Goal: Information Seeking & Learning: Learn about a topic

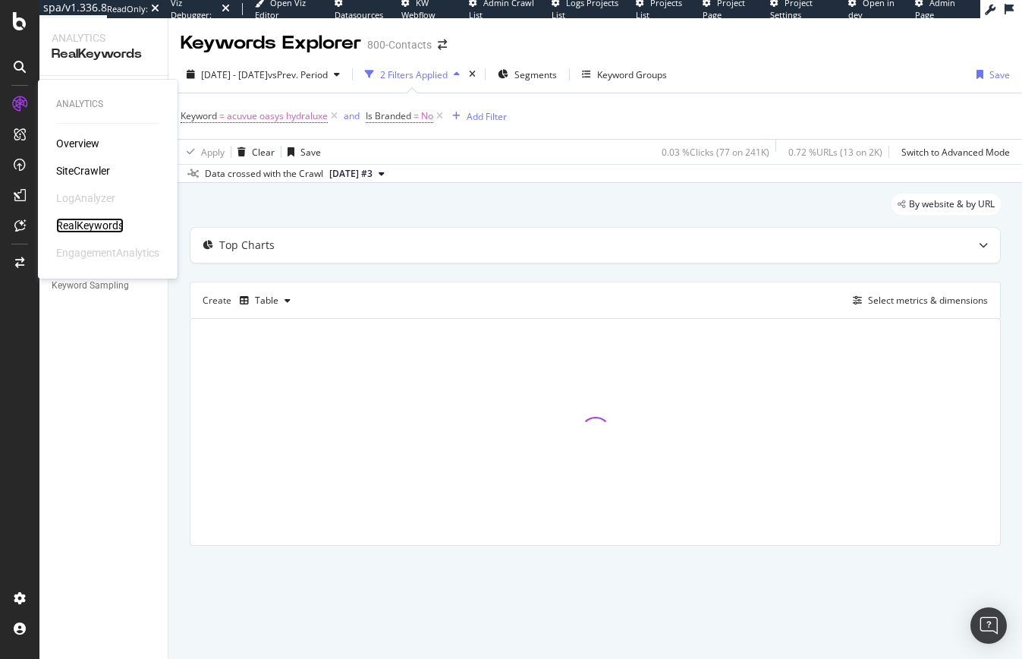
drag, startPoint x: 84, startPoint y: 227, endPoint x: 112, endPoint y: 216, distance: 30.0
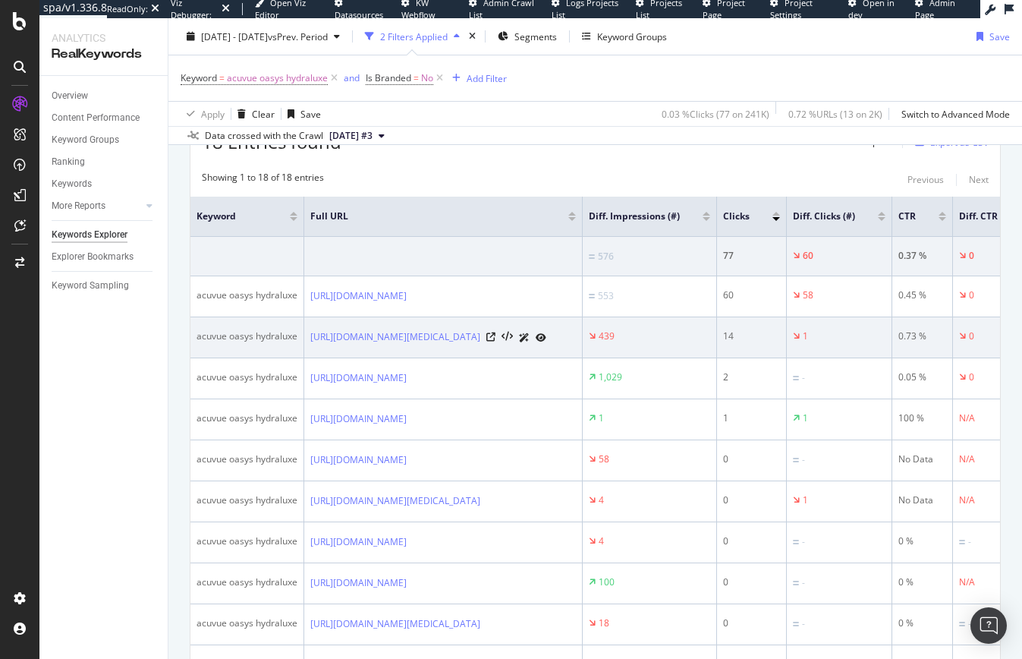
scroll to position [228, 0]
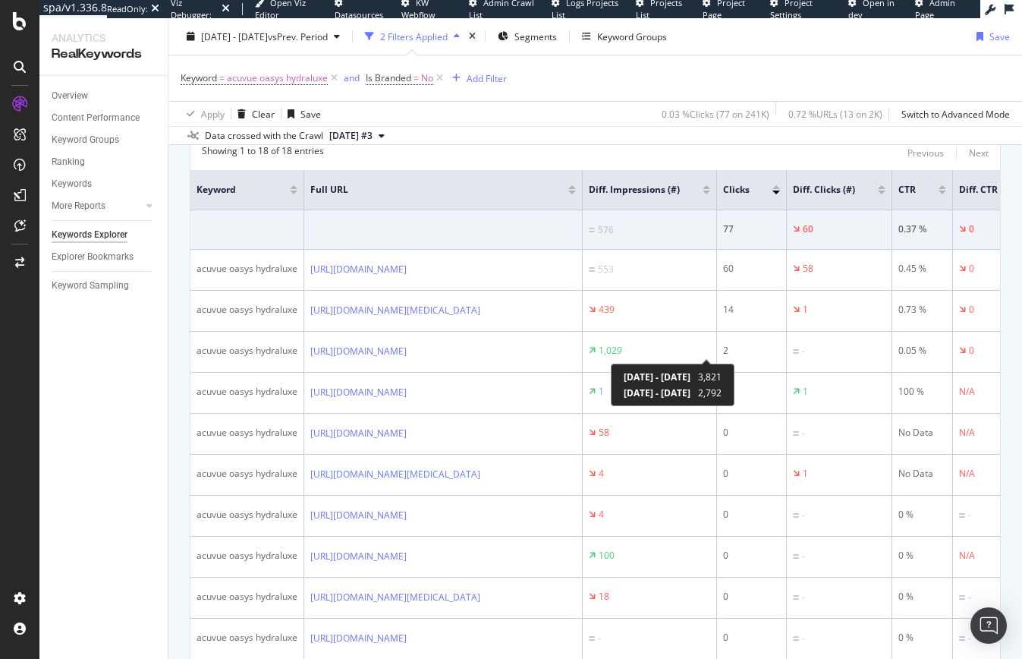
click at [734, 368] on div "2025 Jul. 20th - 2025 Aug. 16th 3,821 2025 Jun. 22nd - 2025 Jul. 19th 2,792" at bounding box center [673, 384] width 124 height 42
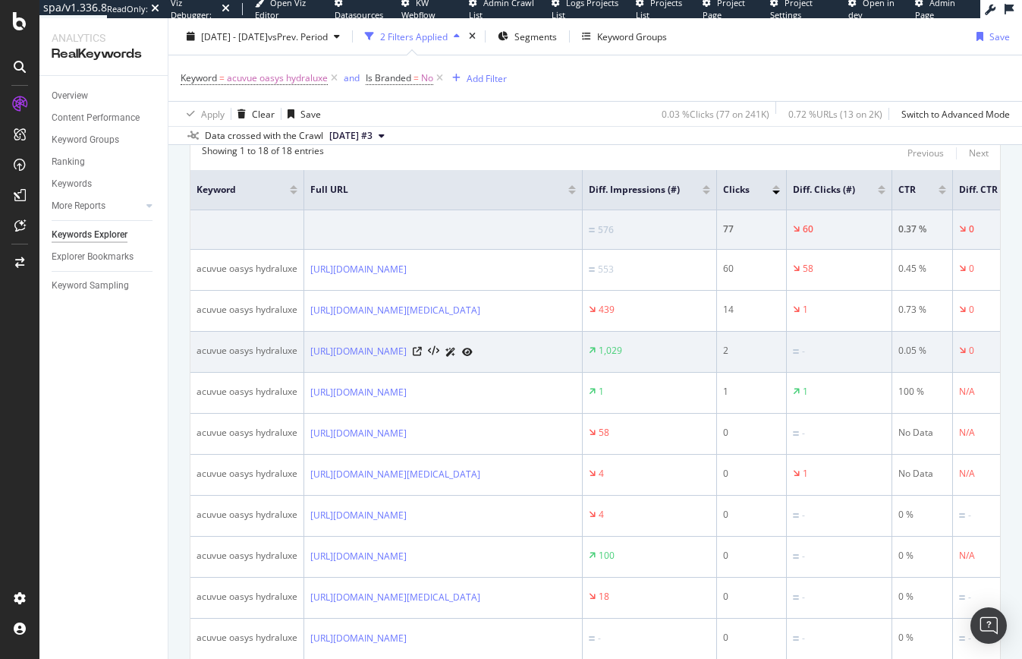
drag, startPoint x: 824, startPoint y: 393, endPoint x: 839, endPoint y: 371, distance: 26.7
click at [787, 393] on td "1" at bounding box center [752, 393] width 70 height 41
click at [787, 371] on td "2" at bounding box center [752, 352] width 70 height 41
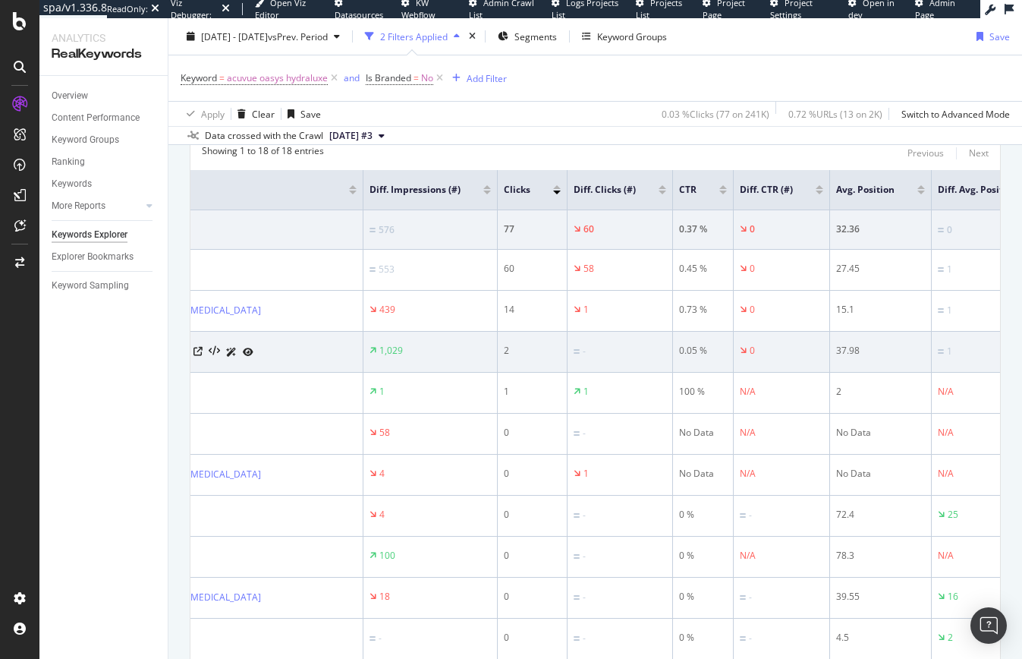
scroll to position [0, 0]
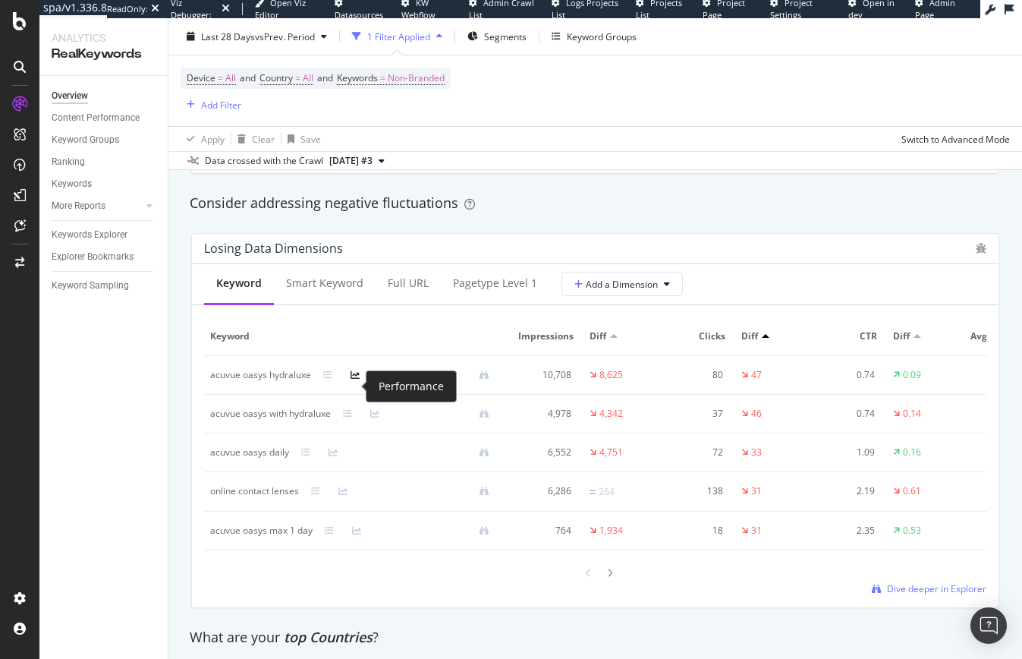
click at [354, 379] on icon at bounding box center [355, 374] width 9 height 9
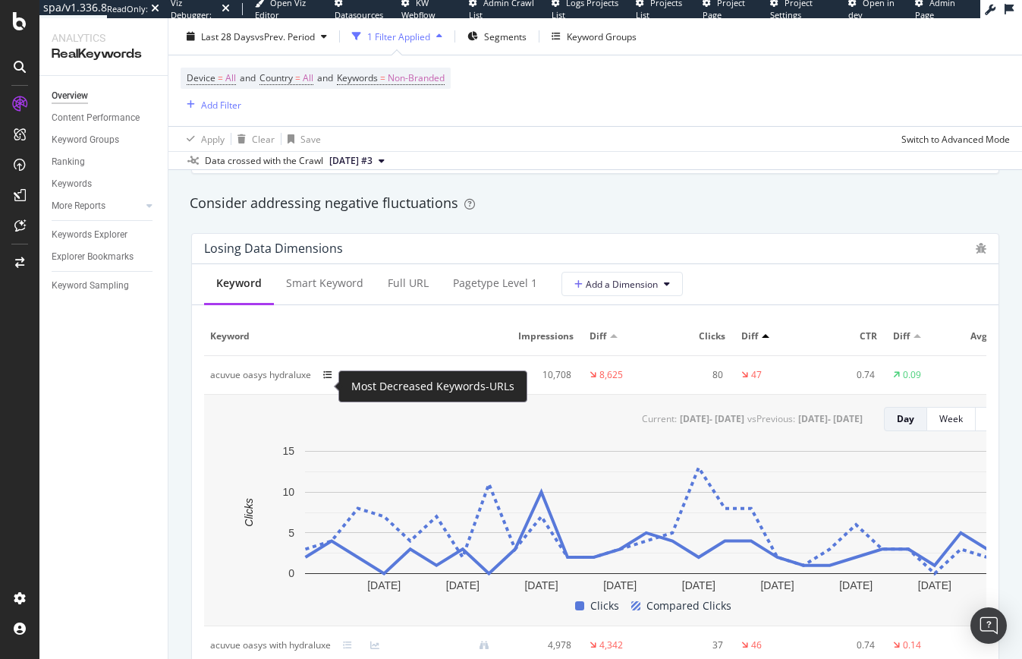
click at [326, 379] on icon at bounding box center [327, 374] width 9 height 9
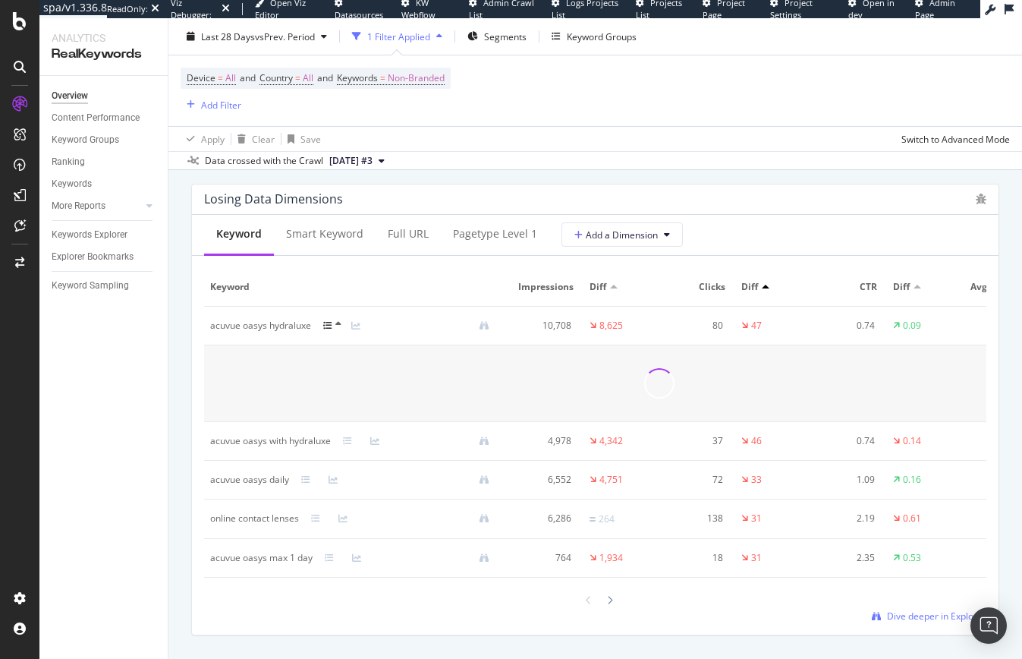
scroll to position [1821, 0]
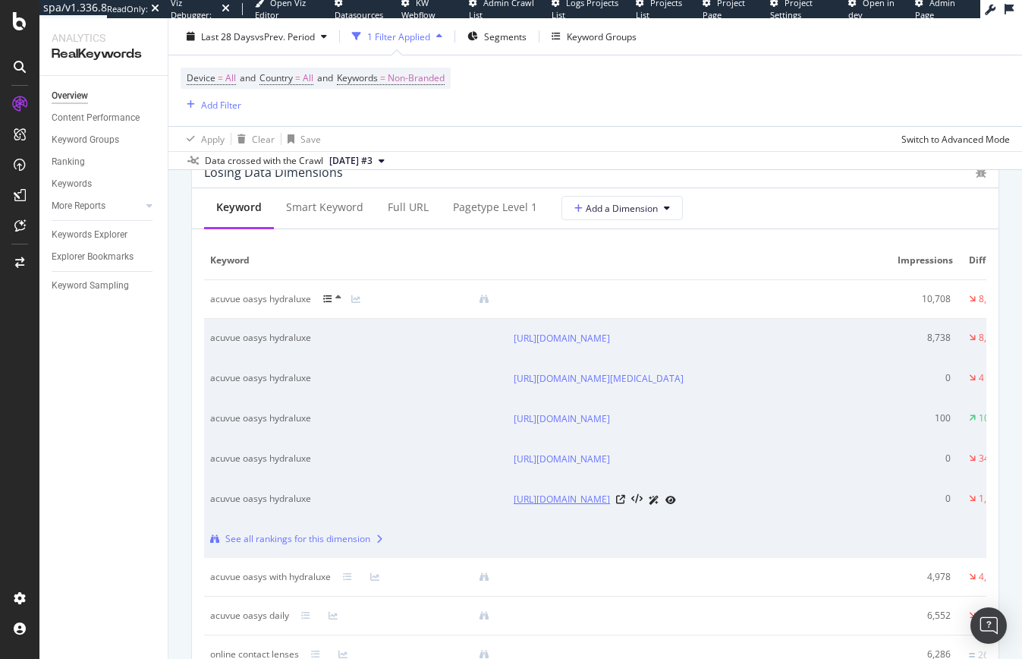
click at [728, 520] on tr "acuvue oasys hydraluxe https://www.1800contacts.com/lens/acuvue-oasys-24 0 1,30…" at bounding box center [849, 500] width 1290 height 40
click at [370, 505] on div "acuvue oasys hydraluxe" at bounding box center [341, 499] width 263 height 14
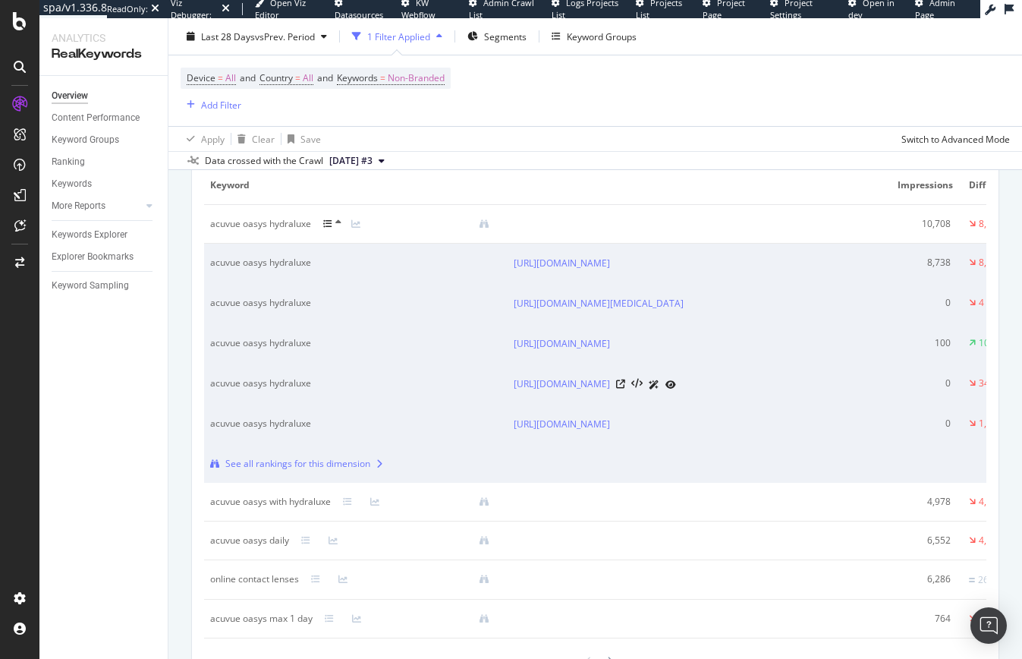
scroll to position [1897, 0]
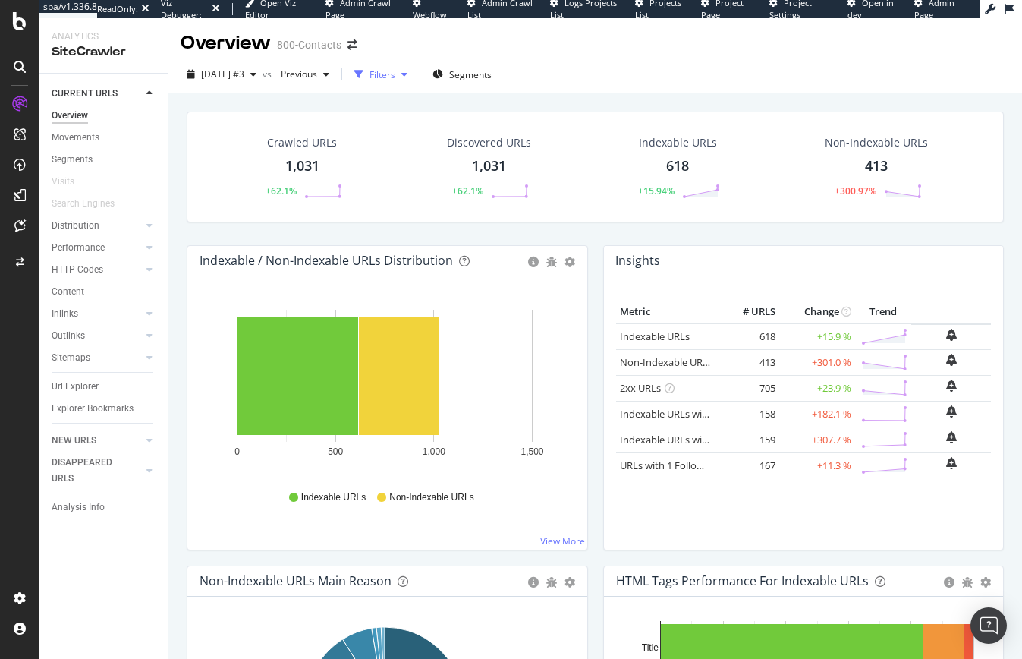
click at [395, 78] on div "Filters" at bounding box center [383, 74] width 26 height 13
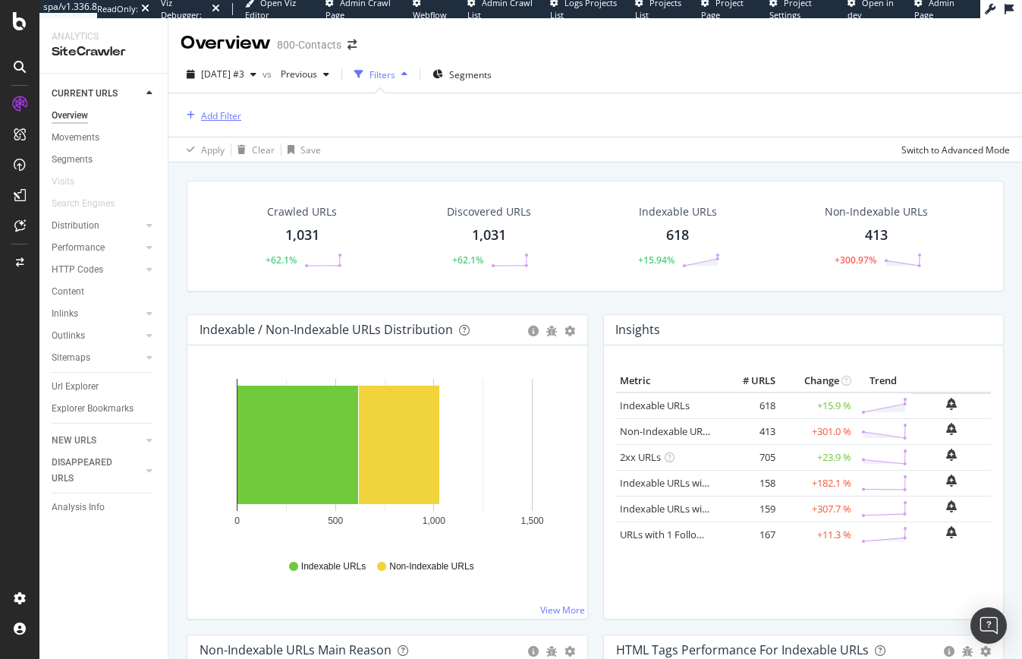
click at [217, 121] on div "Add Filter" at bounding box center [221, 115] width 40 height 13
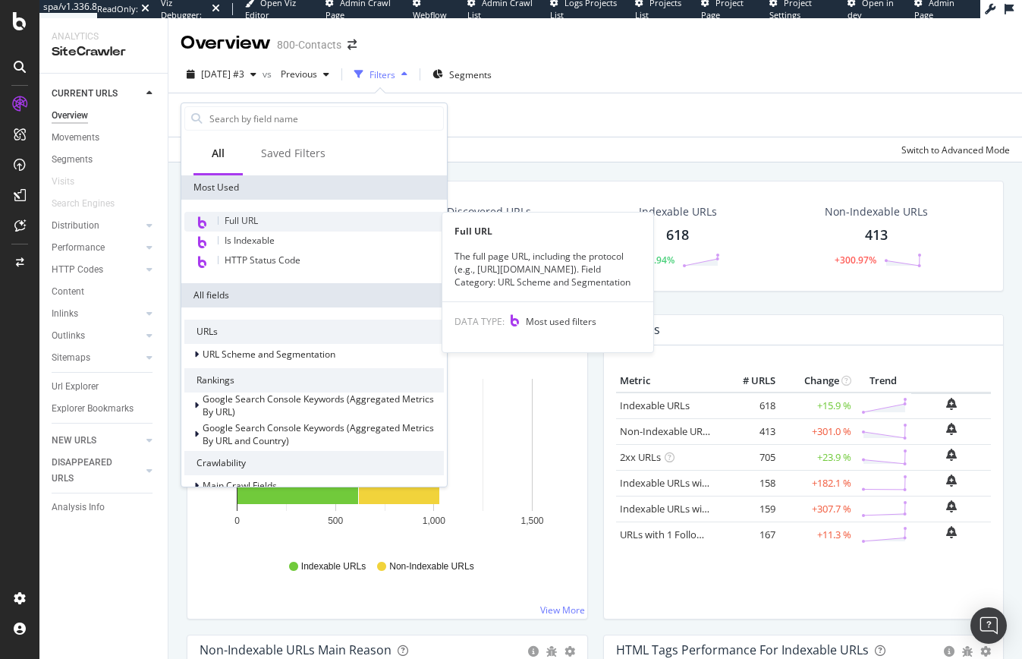
click at [231, 220] on span "Full URL" at bounding box center [241, 220] width 33 height 13
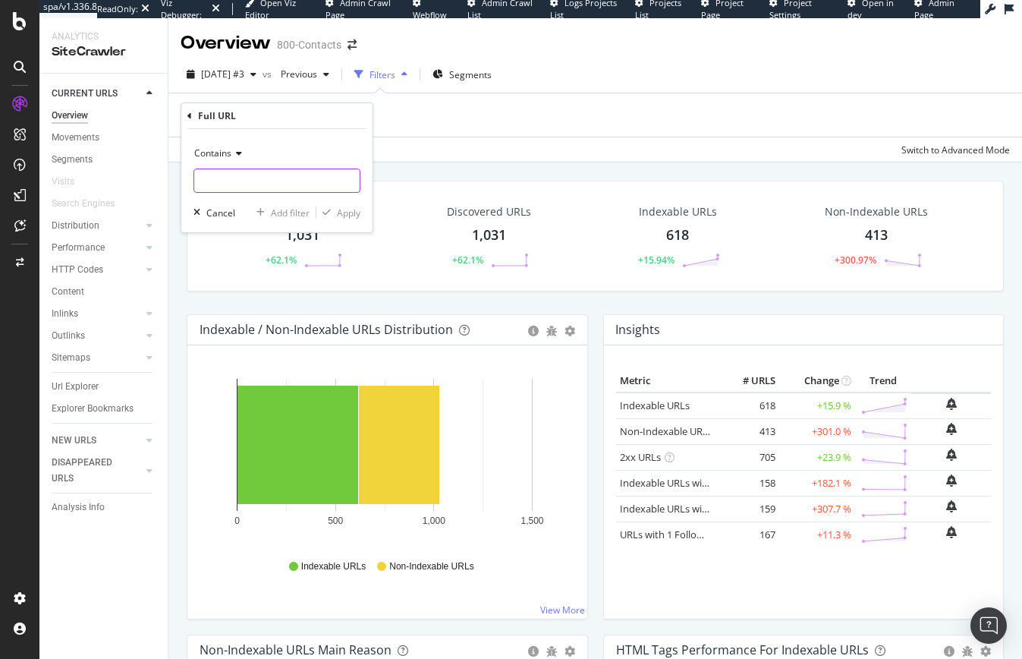
click at [252, 175] on input "text" at bounding box center [276, 180] width 165 height 24
paste input "acuvue-oasys-max-vs-hydraluxe"
type input "acuvue-oasys-max-vs-hydraluxe"
click at [338, 209] on div "Apply" at bounding box center [349, 212] width 24 height 13
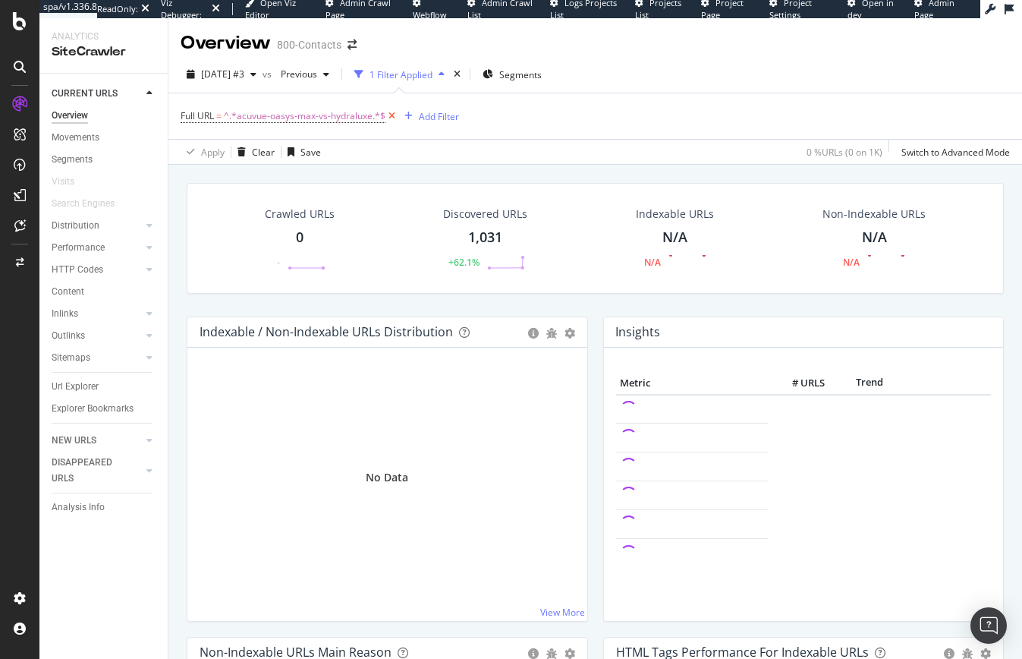
click at [390, 118] on icon at bounding box center [391, 116] width 13 height 15
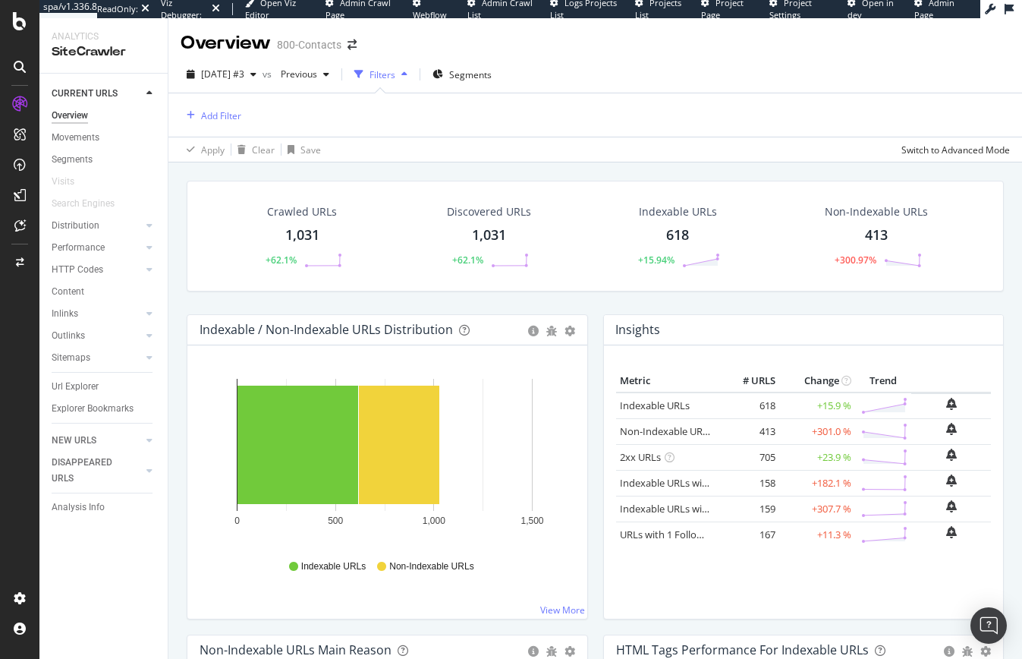
drag, startPoint x: 77, startPoint y: 357, endPoint x: 614, endPoint y: 478, distance: 550.0
click at [77, 357] on div "Sitemaps" at bounding box center [71, 358] width 39 height 16
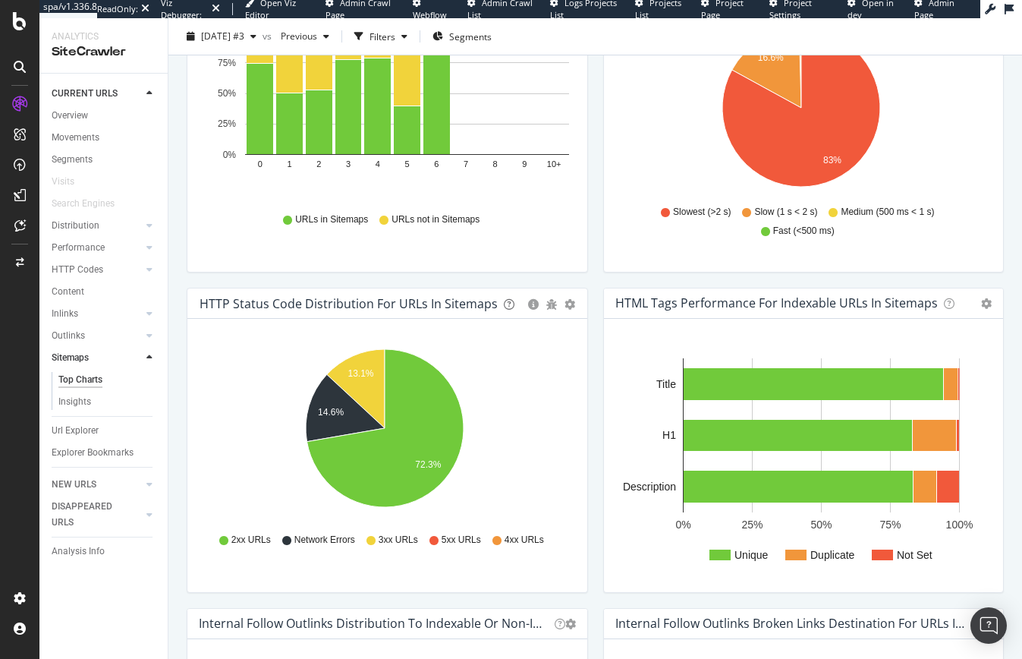
scroll to position [575, 0]
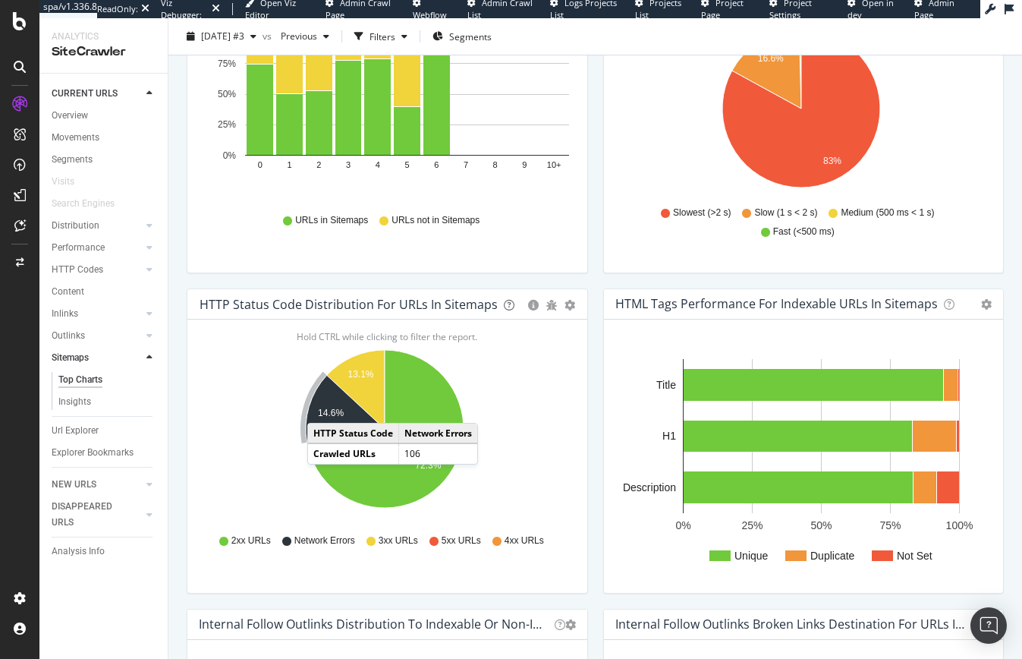
click at [322, 407] on text "14.6%" at bounding box center [331, 412] width 26 height 11
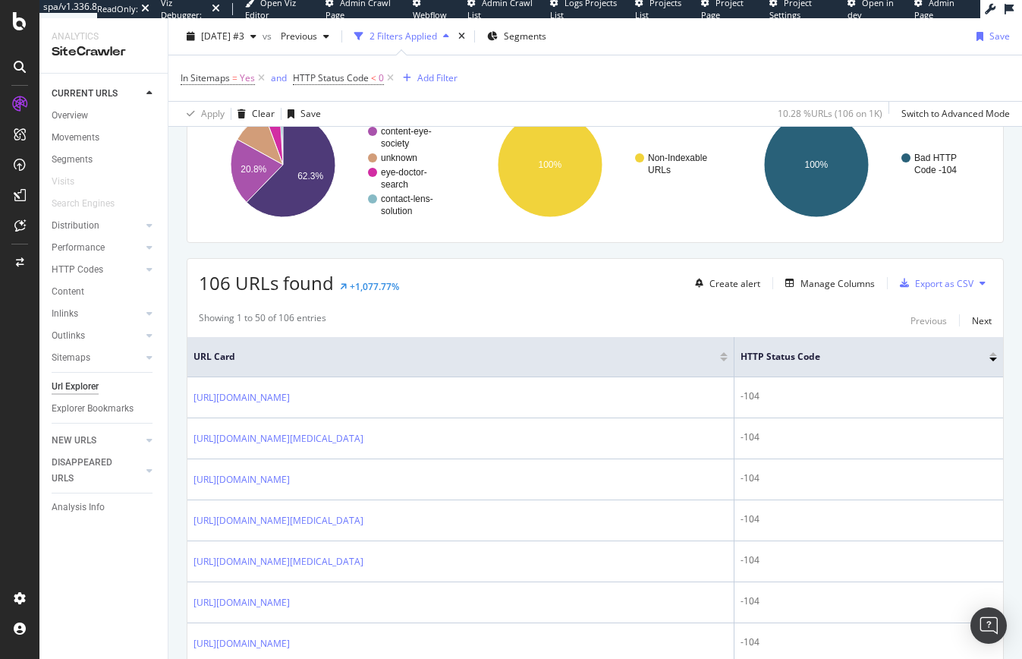
scroll to position [152, 0]
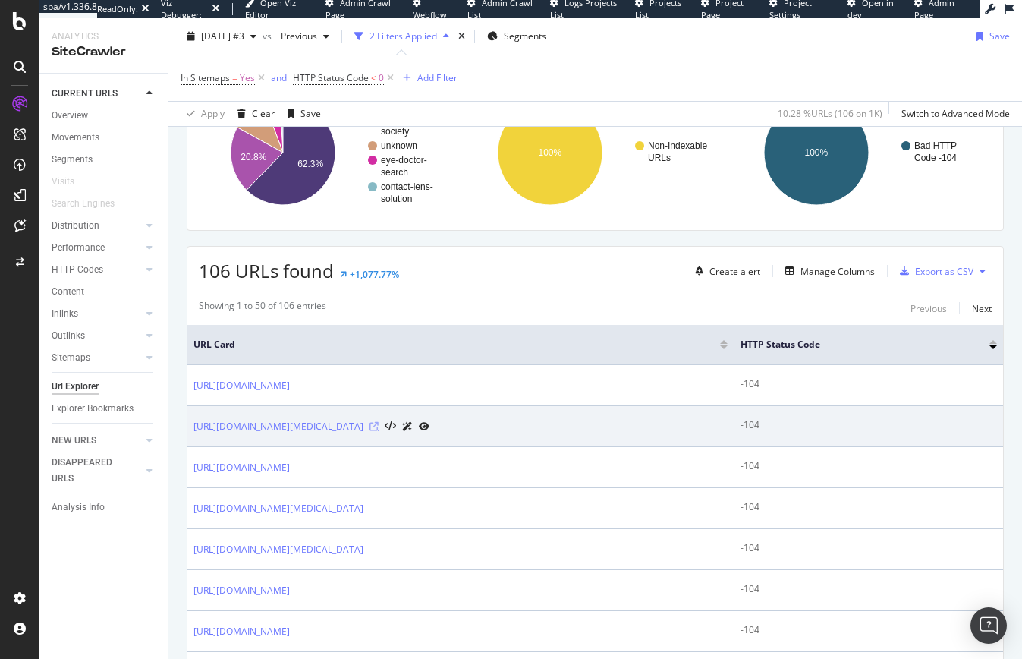
click at [379, 428] on icon at bounding box center [374, 426] width 9 height 9
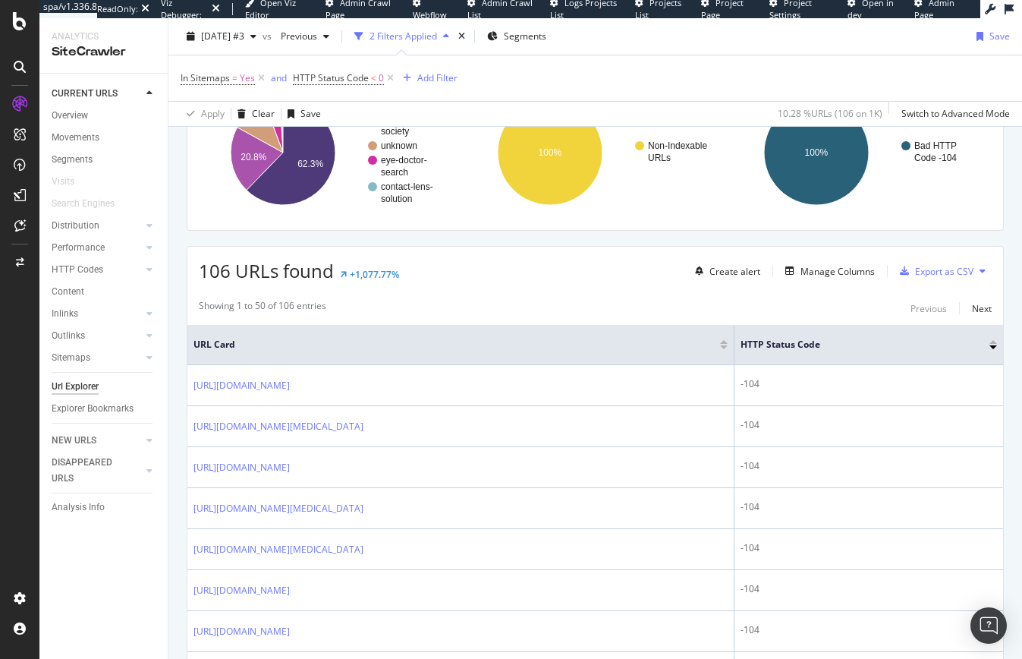
scroll to position [0, 0]
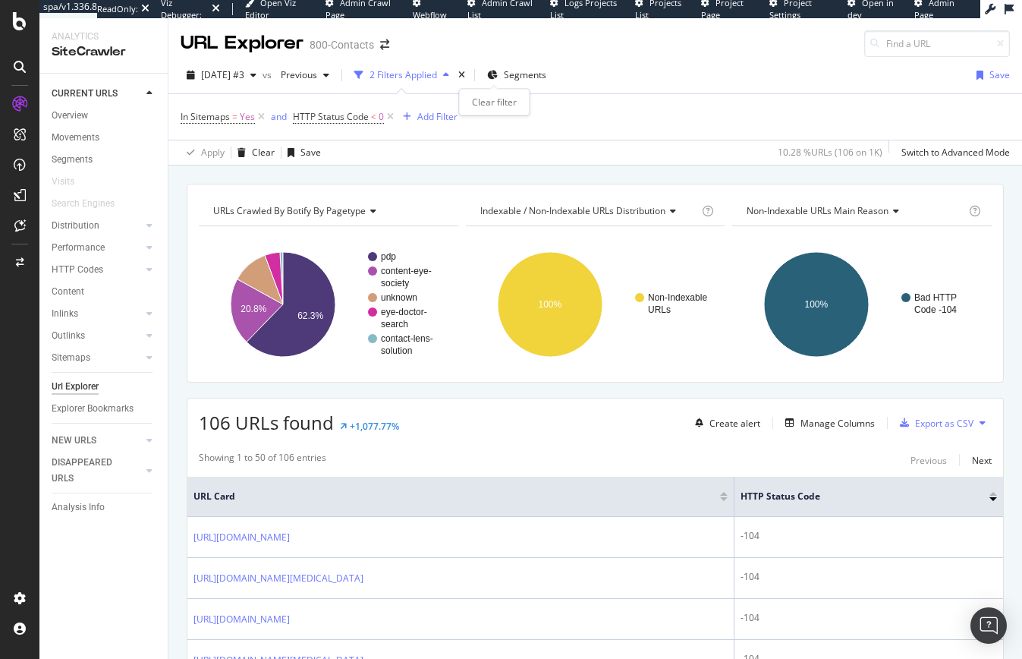
drag, startPoint x: 493, startPoint y: 78, endPoint x: 189, endPoint y: 309, distance: 381.8
click at [465, 78] on icon "times" at bounding box center [461, 75] width 7 height 9
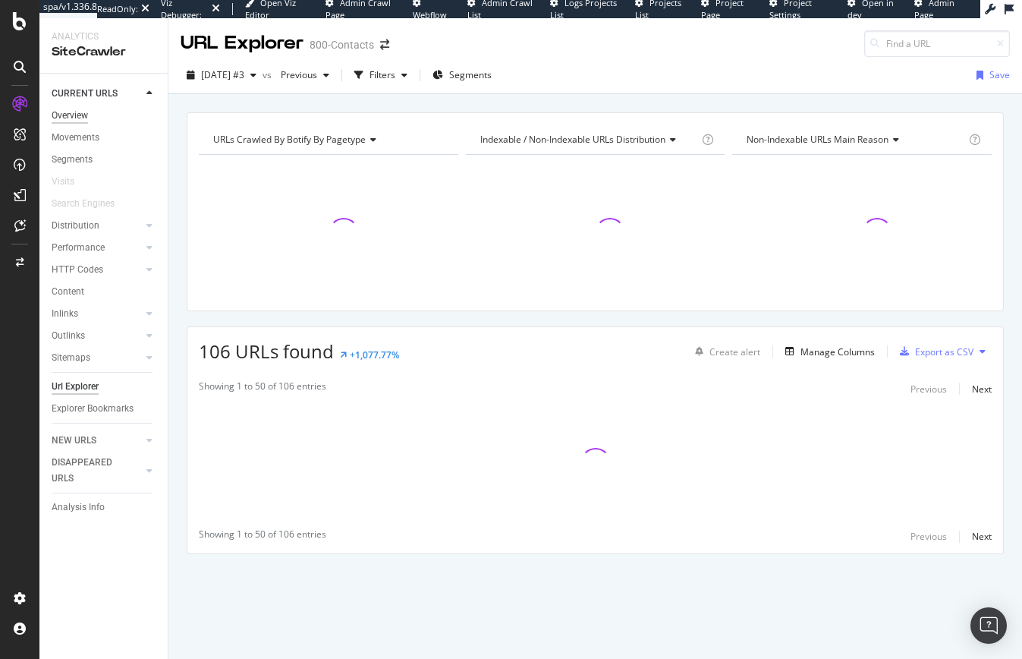
click at [69, 115] on div "Overview" at bounding box center [70, 116] width 36 height 16
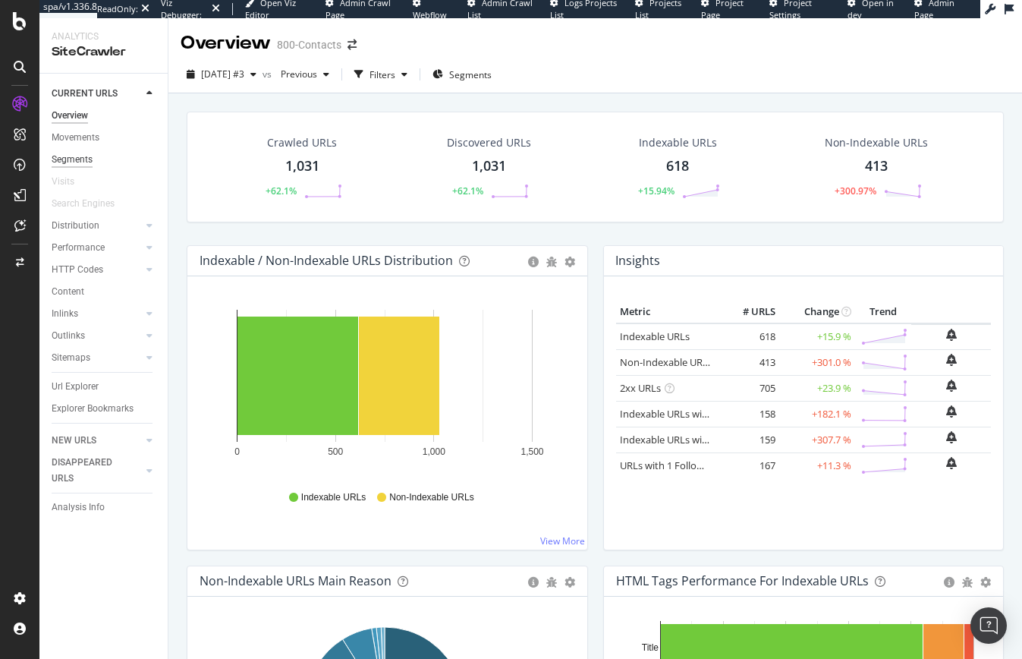
click at [74, 164] on div "Segments" at bounding box center [72, 160] width 41 height 16
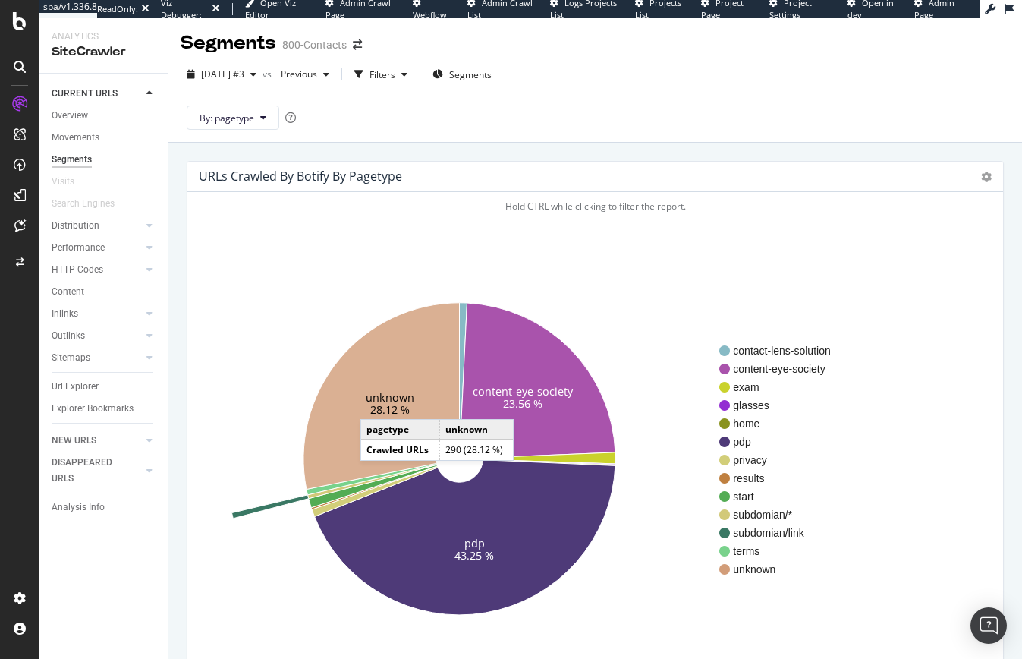
click at [376, 404] on text "28.12 %" at bounding box center [389, 409] width 39 height 14
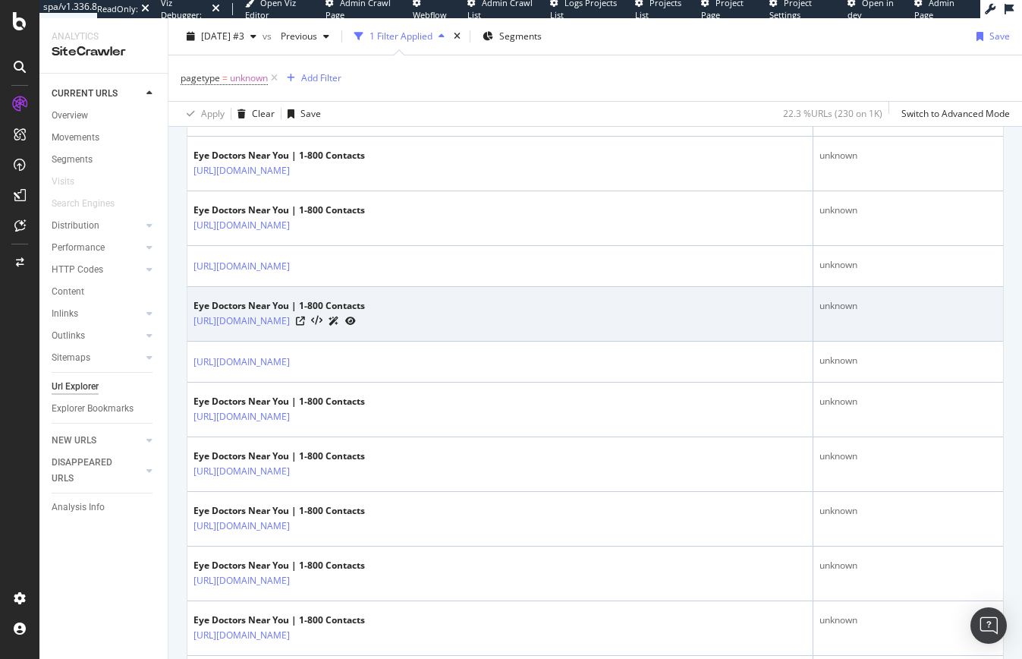
scroll to position [1290, 0]
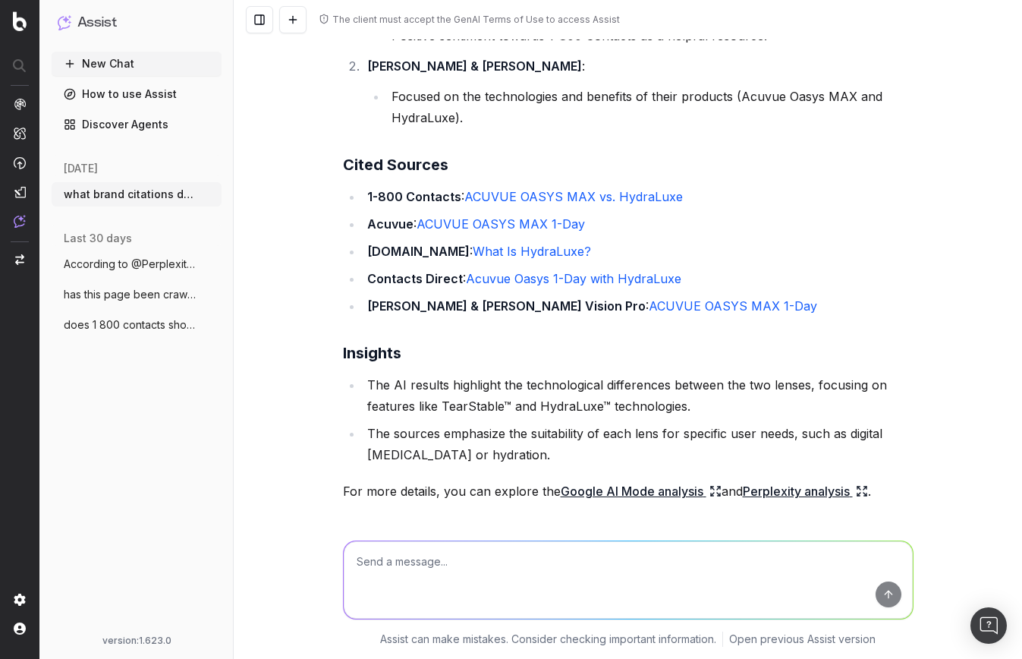
scroll to position [304, 0]
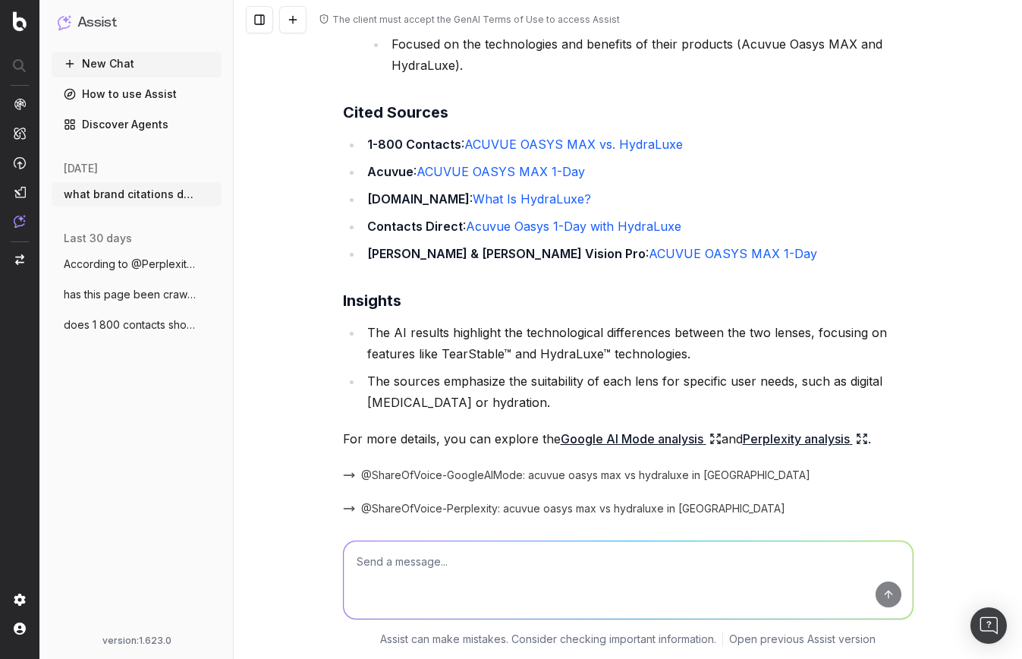
click at [709, 439] on icon at bounding box center [715, 438] width 12 height 12
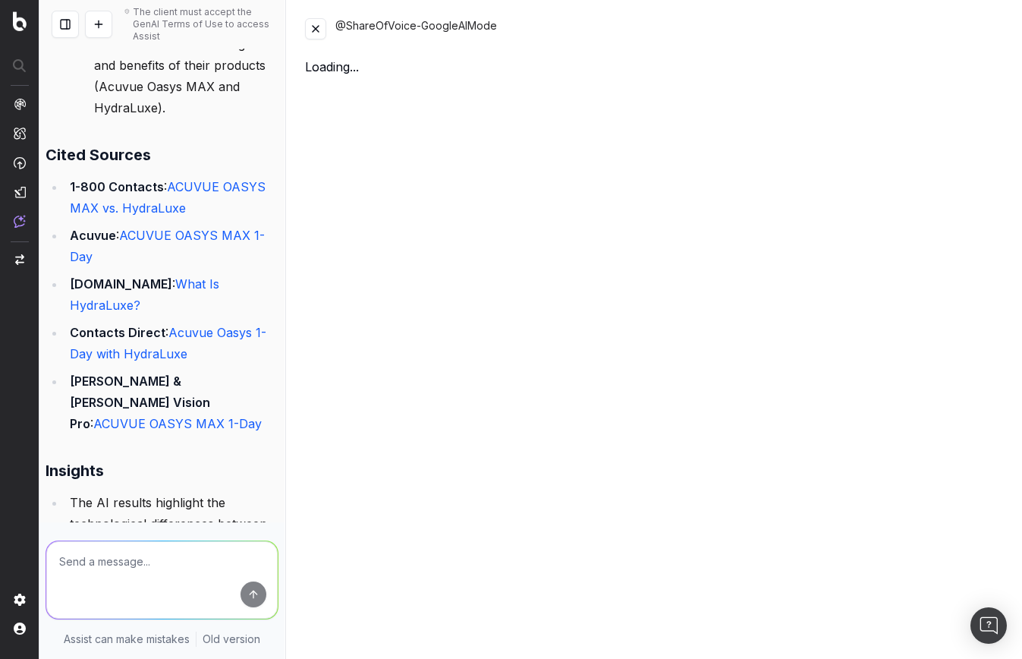
scroll to position [525, 0]
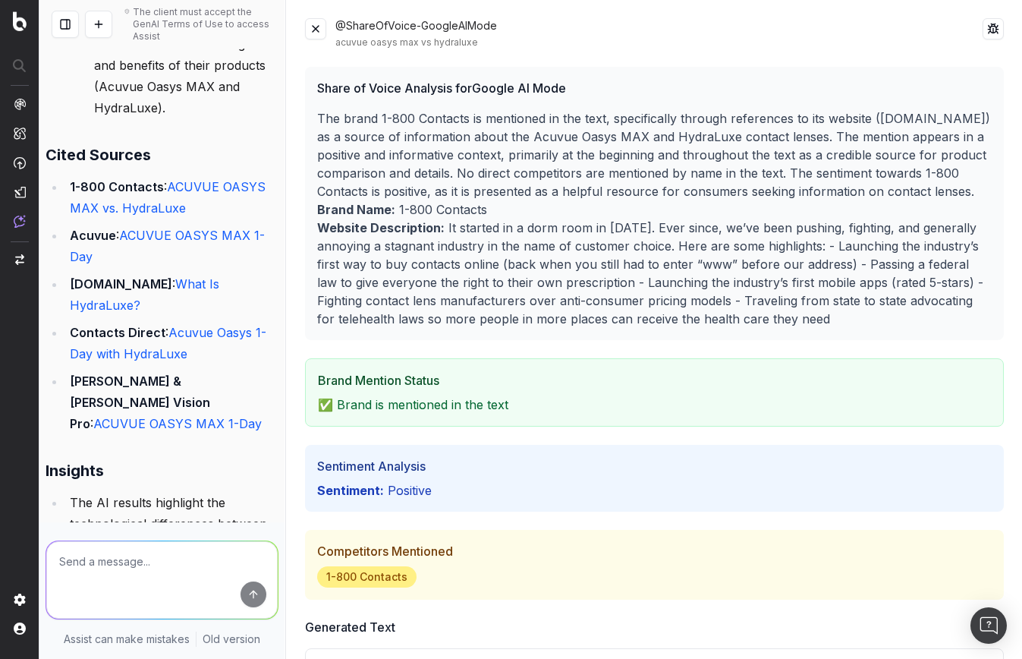
click at [314, 33] on button at bounding box center [315, 28] width 21 height 21
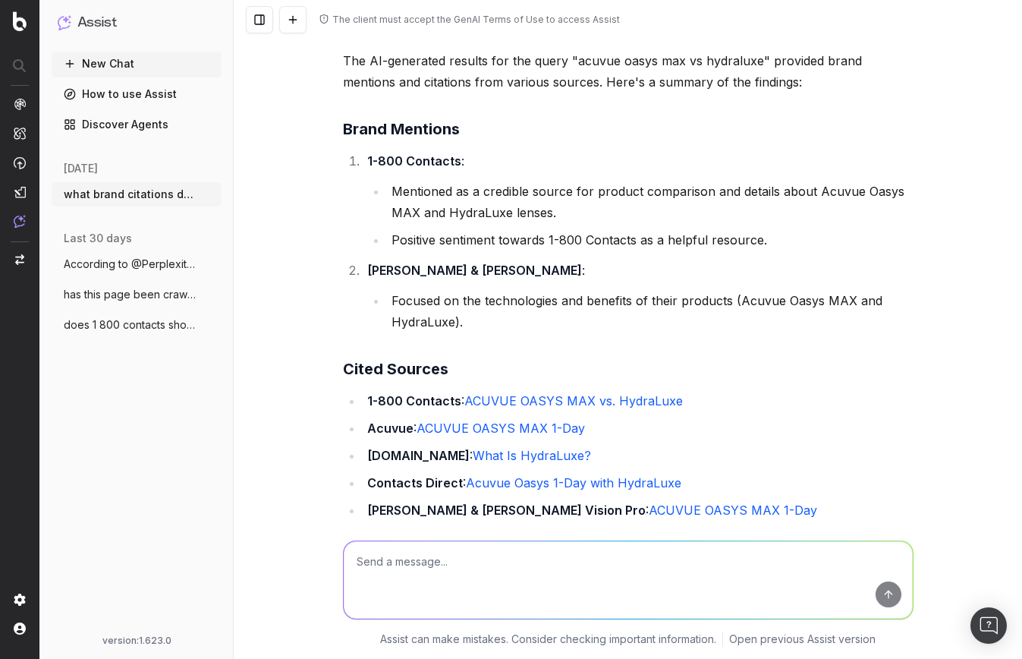
scroll to position [0, 0]
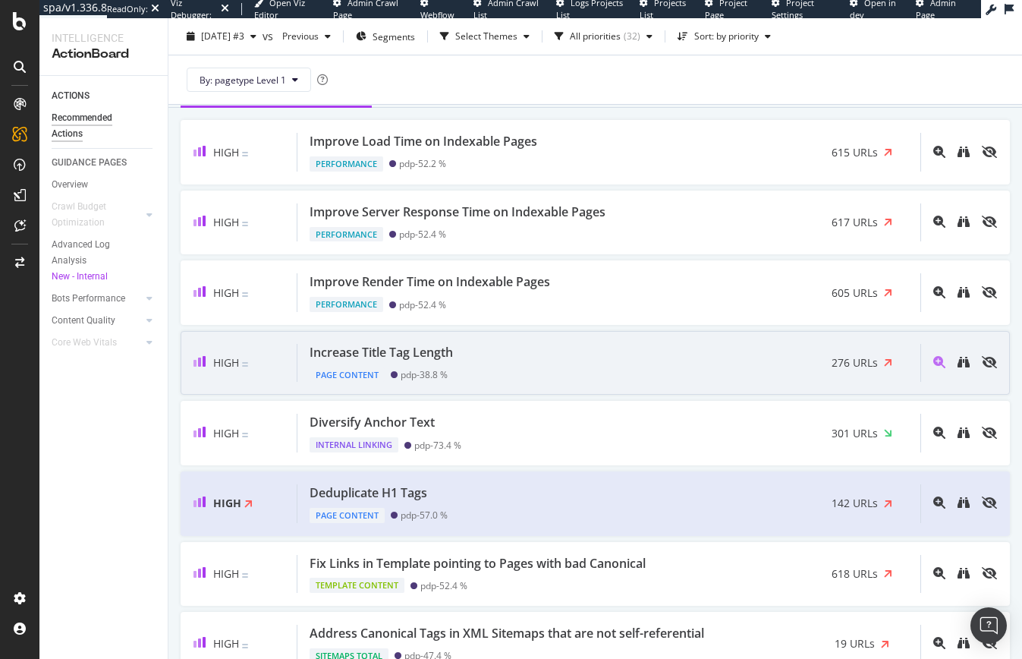
scroll to position [152, 0]
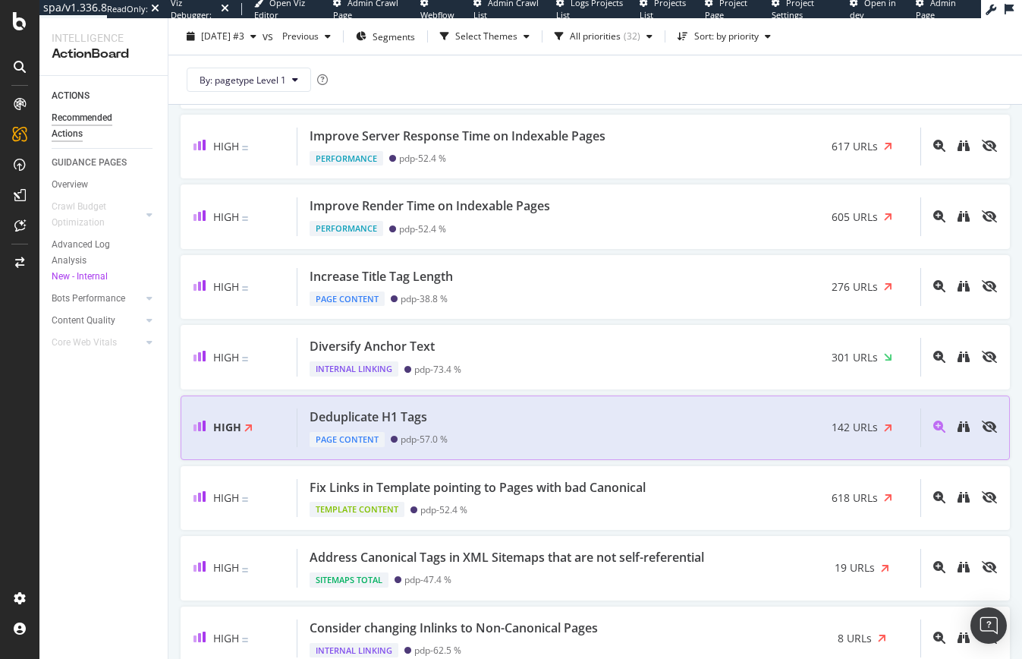
click at [474, 418] on div "Deduplicate H1 Tags Page Content pdp - 57.0 % 142 URLs" at bounding box center [608, 427] width 623 height 39
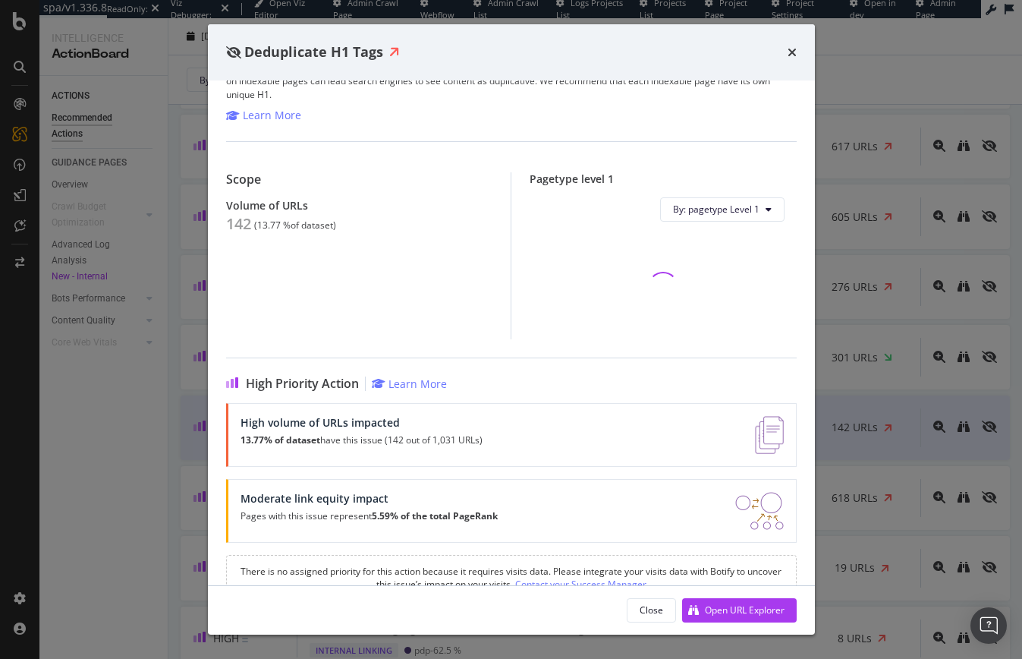
scroll to position [109, 0]
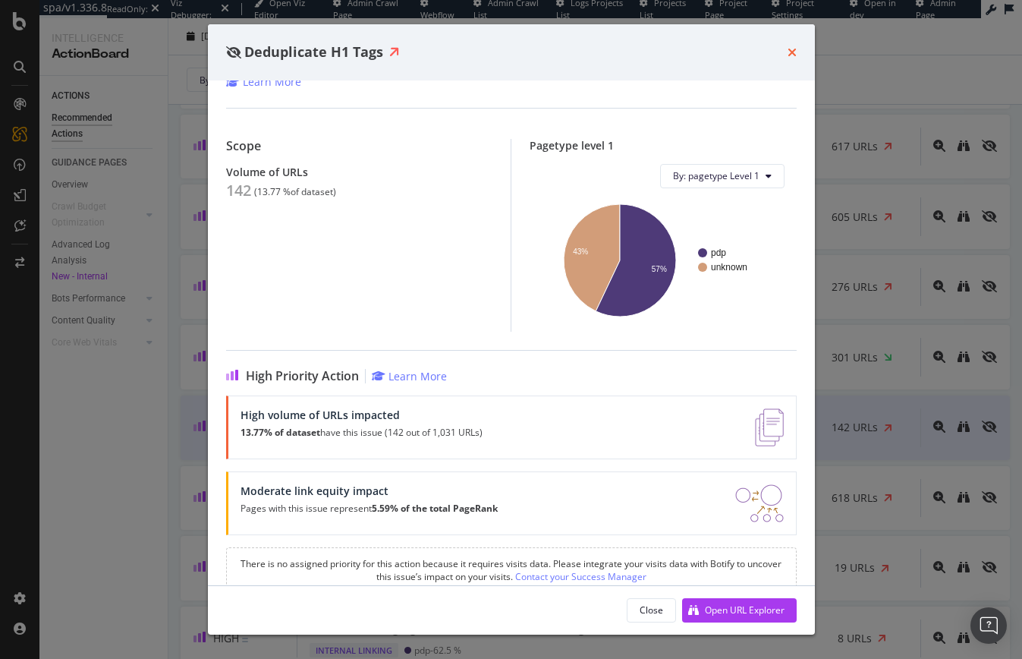
click at [796, 52] on icon "times" at bounding box center [792, 52] width 9 height 12
